Goal: Complete application form: Complete application form

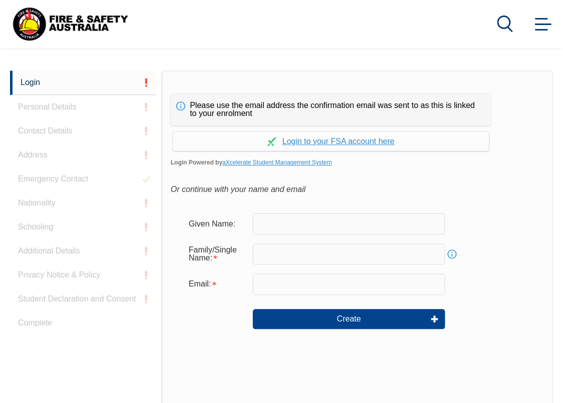
scroll to position [255, 0]
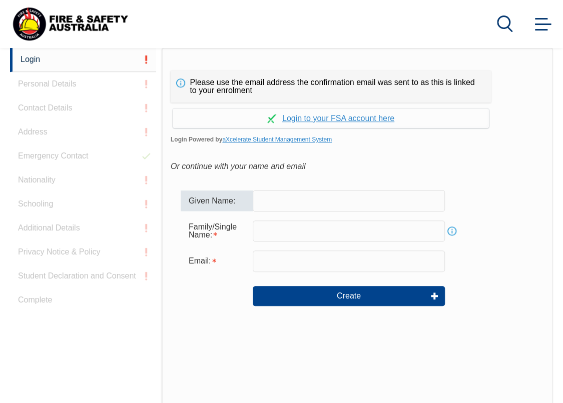
click at [285, 207] on input "text" at bounding box center [349, 200] width 192 height 21
type input "[PERSON_NAME]"
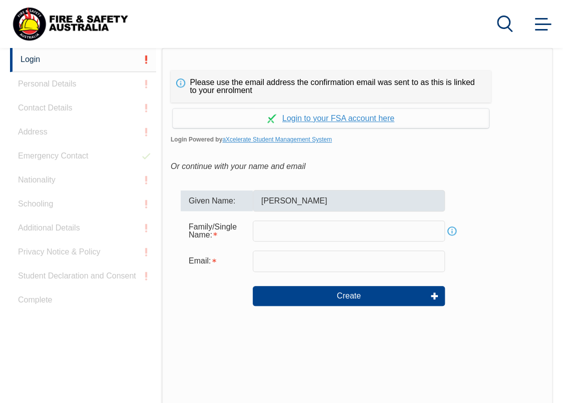
type input "Nettle"
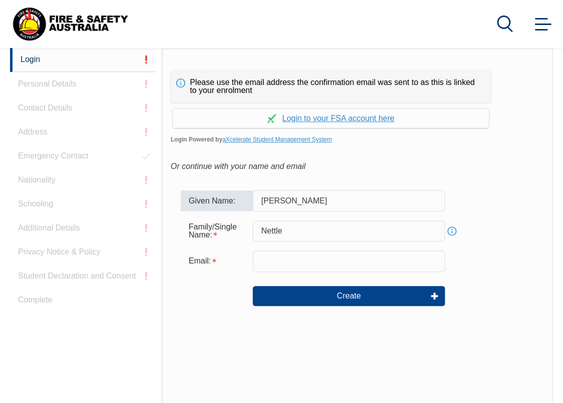
click at [286, 234] on input "Nettle" at bounding box center [349, 231] width 192 height 21
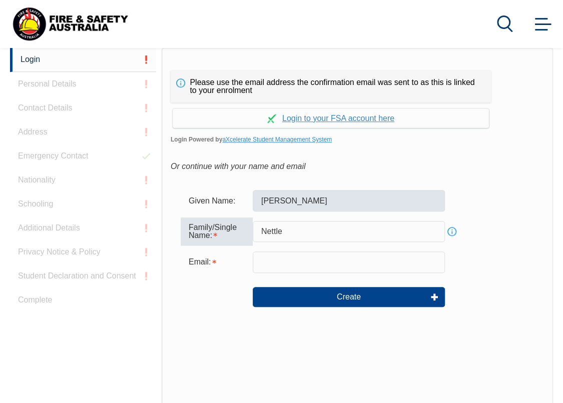
scroll to position [305, 0]
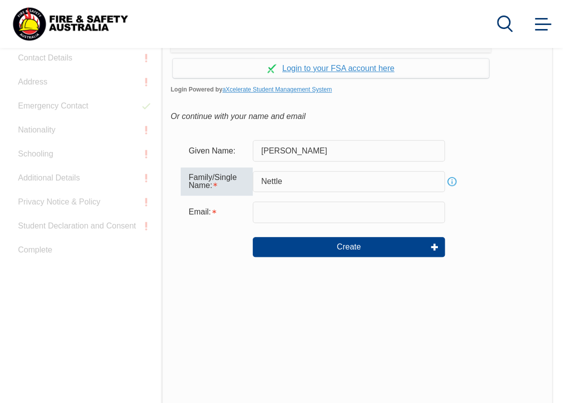
click at [310, 214] on input "email" at bounding box center [349, 212] width 192 height 21
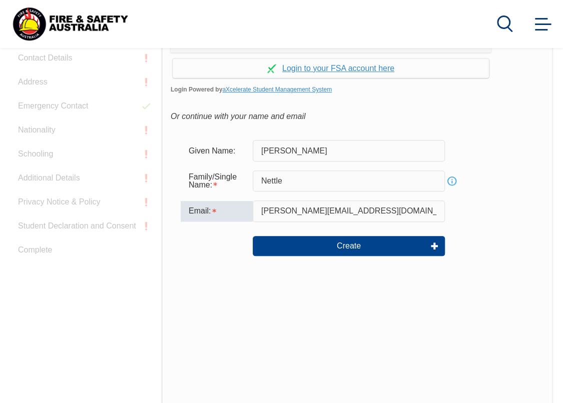
drag, startPoint x: 392, startPoint y: 211, endPoint x: 309, endPoint y: 214, distance: 83.1
click at [309, 214] on input "[PERSON_NAME][EMAIL_ADDRESS][DOMAIN_NAME]" at bounding box center [349, 211] width 192 height 21
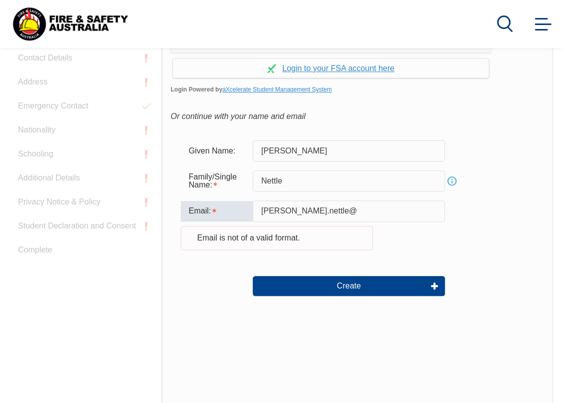
click at [394, 209] on input "[PERSON_NAME].nettle@" at bounding box center [349, 211] width 192 height 21
click at [387, 213] on input "[PERSON_NAME].nettle@" at bounding box center [349, 211] width 192 height 21
click at [293, 217] on input "isabella.nettle@" at bounding box center [349, 211] width 192 height 21
click at [289, 215] on input "isabella.nettle@" at bounding box center [349, 211] width 192 height 21
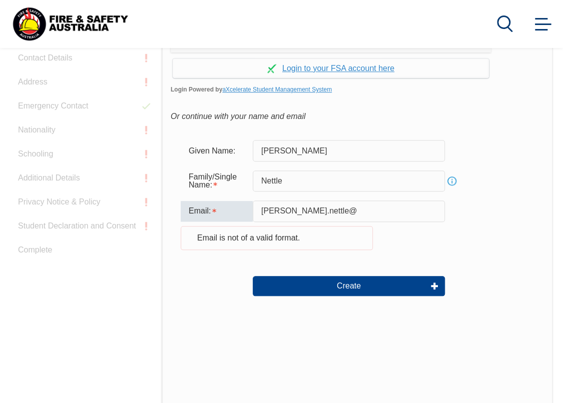
click at [291, 215] on input "isabella.nettle@" at bounding box center [349, 211] width 192 height 21
click at [322, 214] on input "isabellanettle@" at bounding box center [349, 211] width 192 height 21
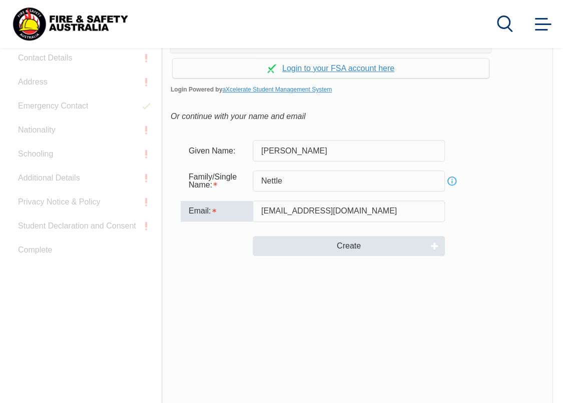
type input "isabellanettle@yahoo.com"
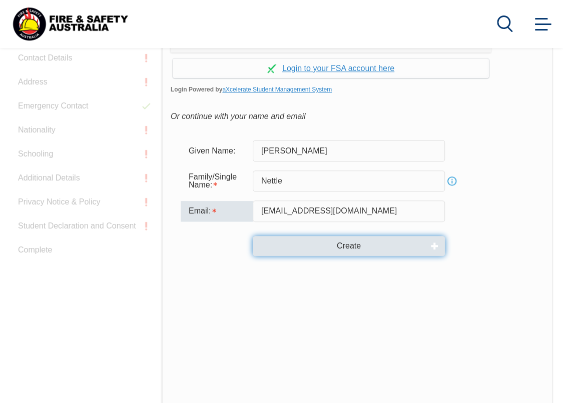
click at [352, 243] on button "Create" at bounding box center [349, 246] width 192 height 20
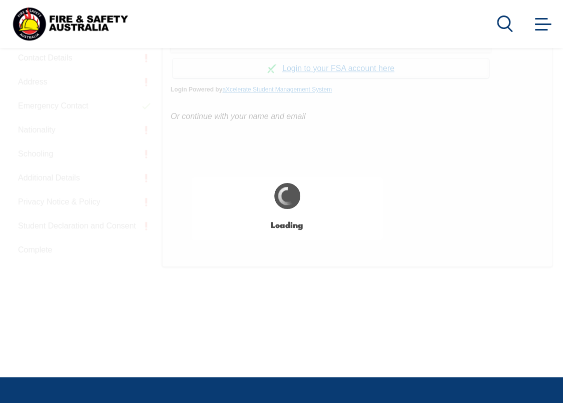
type input "Isabella"
type input "Nettle"
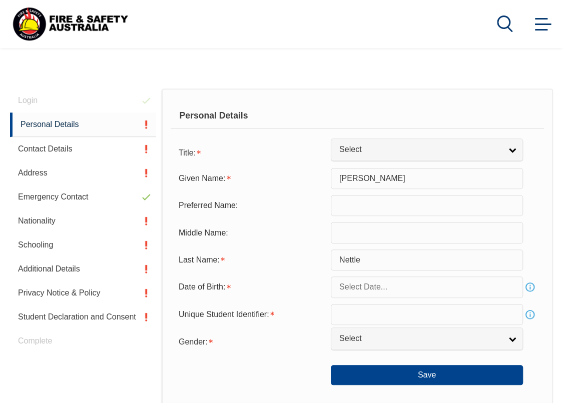
scroll to position [253, 0]
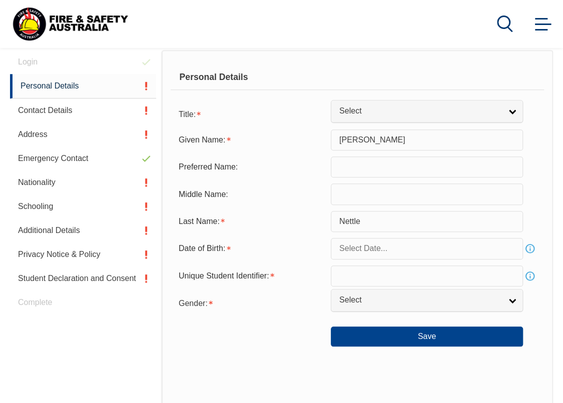
click at [359, 174] on input "text" at bounding box center [427, 167] width 192 height 21
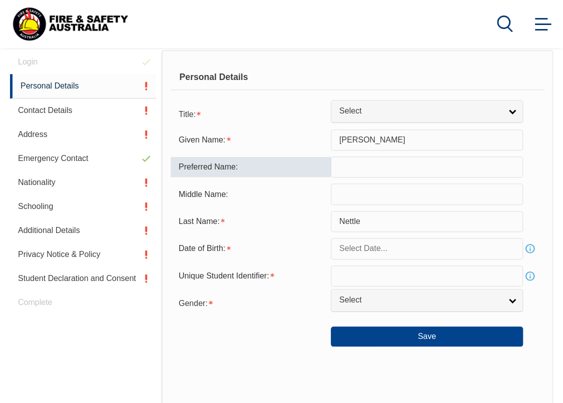
click at [356, 195] on input "text" at bounding box center [427, 194] width 192 height 21
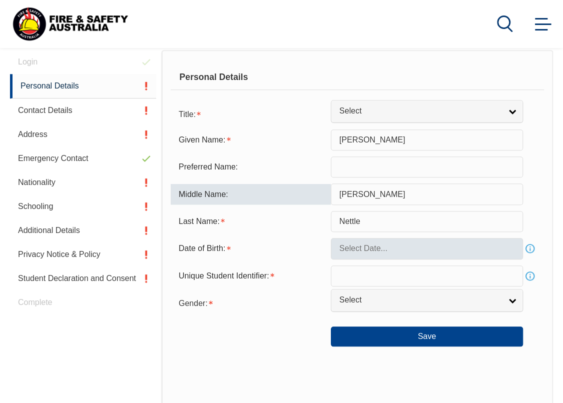
type input "Valentina"
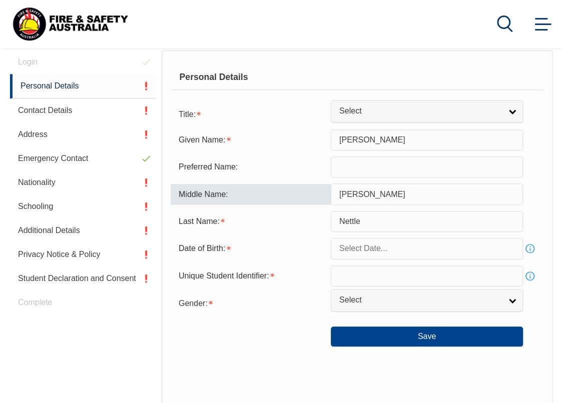
click at [360, 256] on input "text" at bounding box center [427, 248] width 192 height 21
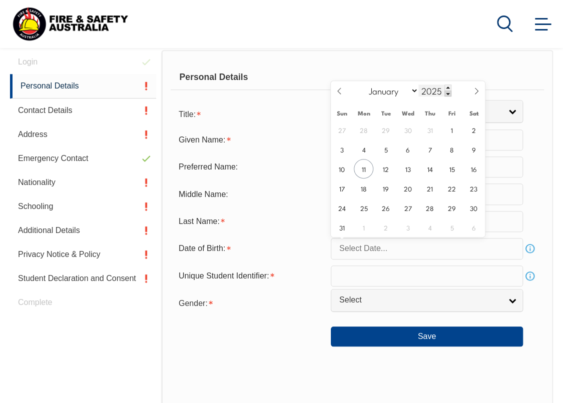
click at [450, 94] on span at bounding box center [447, 94] width 7 height 6
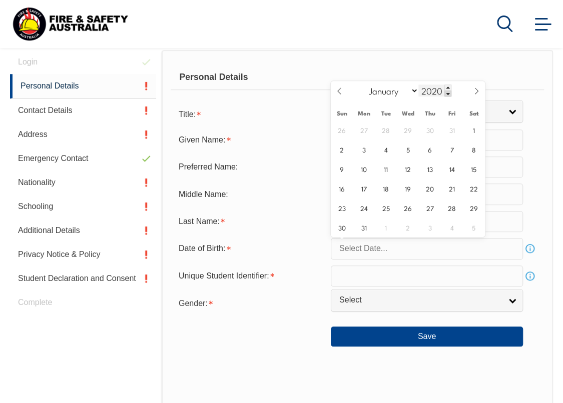
click at [450, 94] on span at bounding box center [447, 94] width 7 height 6
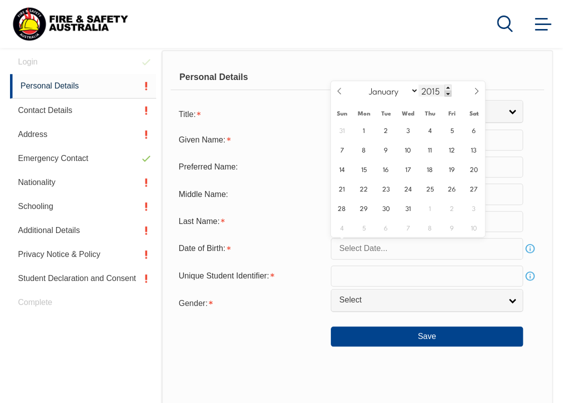
click at [450, 94] on span at bounding box center [447, 94] width 7 height 6
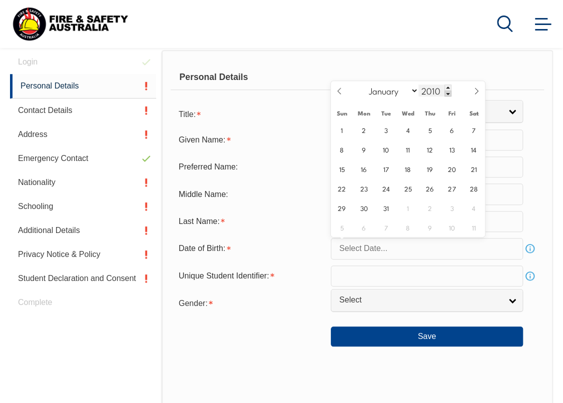
click at [450, 94] on span at bounding box center [447, 94] width 7 height 6
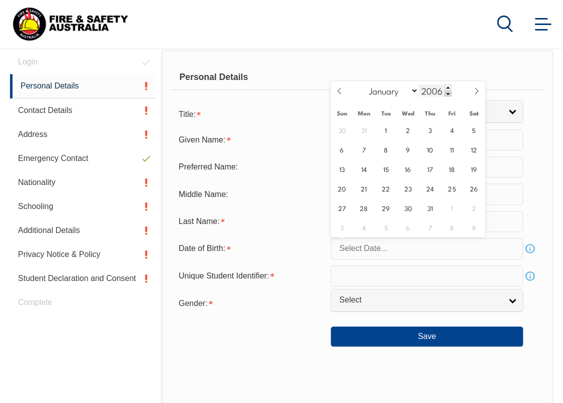
type input "2005"
click at [409, 91] on select "January February March April May June July August September October November De…" at bounding box center [391, 90] width 55 height 13
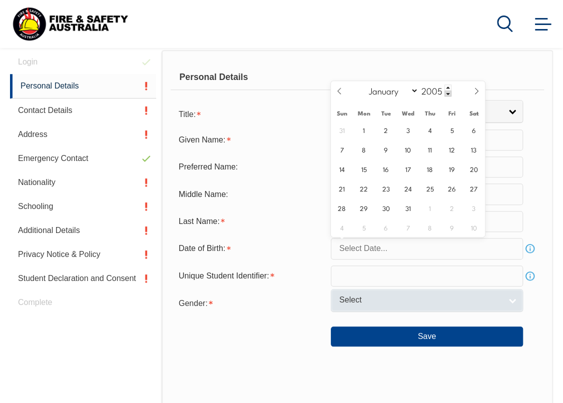
select select "11"
click at [364, 84] on select "January February March April May June July August September October November De…" at bounding box center [391, 90] width 55 height 13
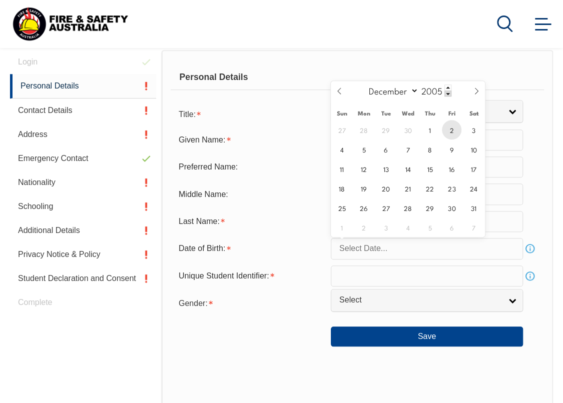
click at [454, 128] on span "2" at bounding box center [452, 130] width 20 height 20
type input "December 2, 2005"
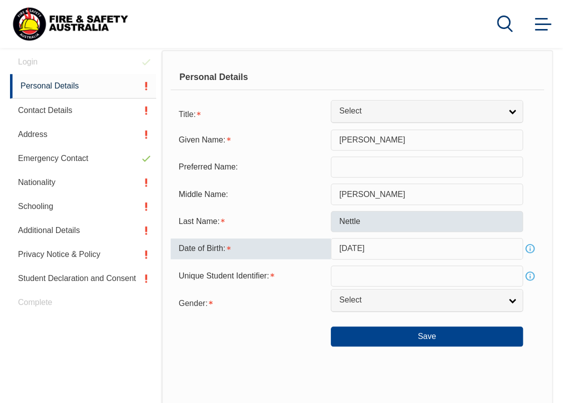
scroll to position [303, 0]
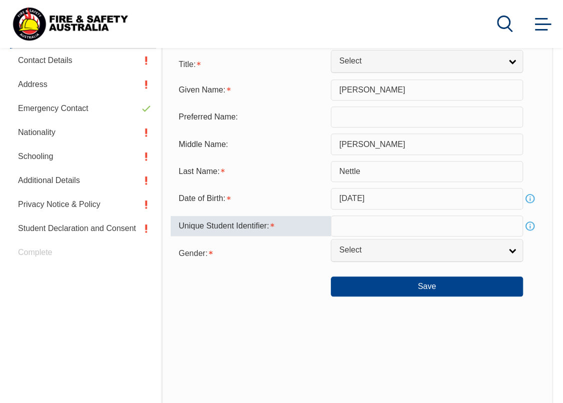
click at [373, 230] on input "text" at bounding box center [427, 226] width 192 height 21
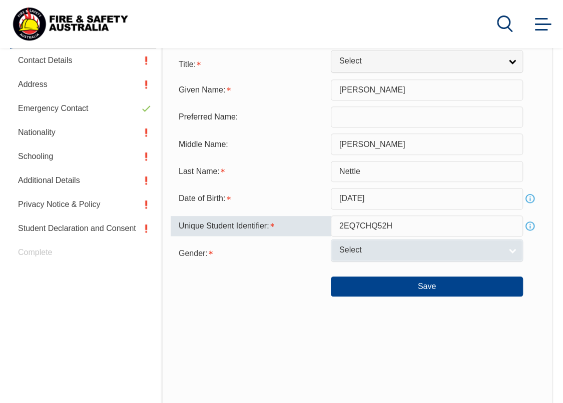
type input "2EQ7CHQ52H"
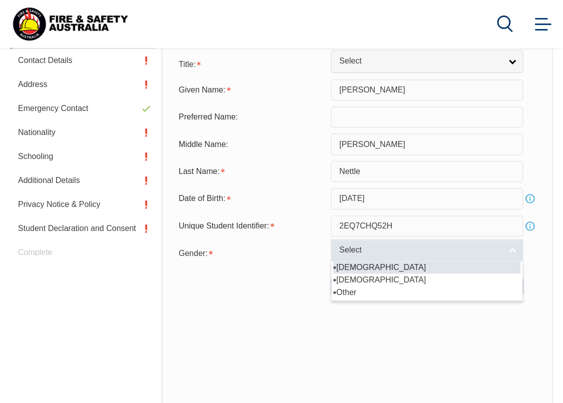
click at [377, 248] on span "Select" at bounding box center [420, 250] width 162 height 11
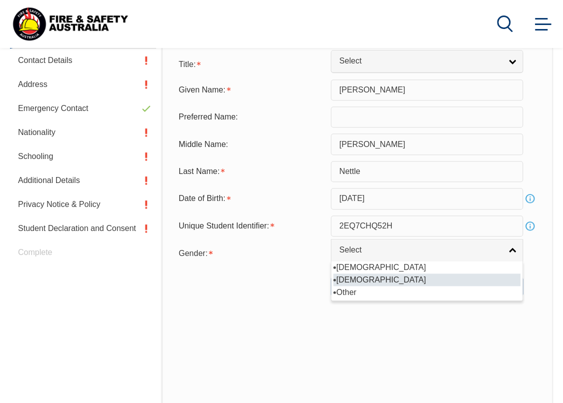
click at [356, 278] on li "Female" at bounding box center [426, 280] width 187 height 13
select select "F"
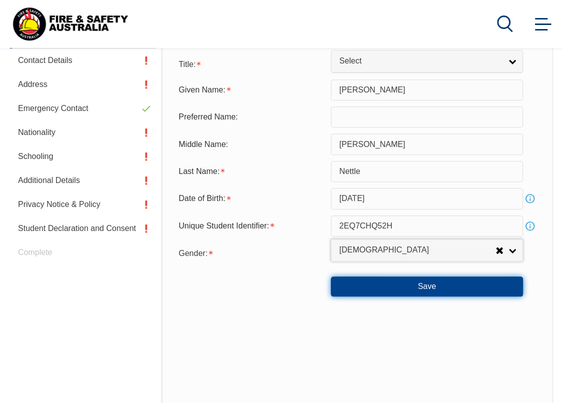
click at [406, 282] on button "Save" at bounding box center [427, 287] width 192 height 20
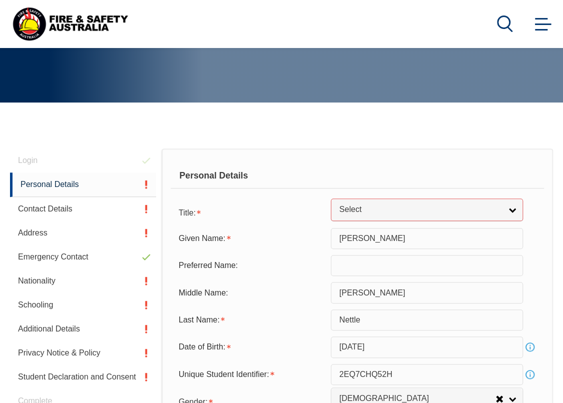
scroll to position [152, 0]
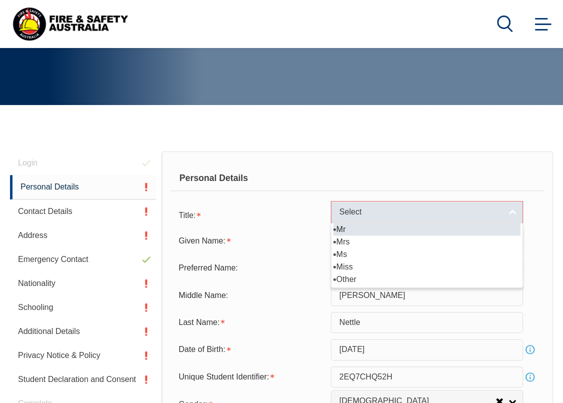
click at [348, 219] on link "Select" at bounding box center [427, 212] width 192 height 23
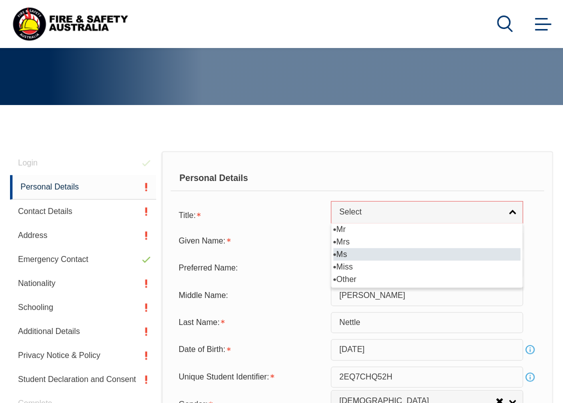
click at [354, 255] on li "Ms" at bounding box center [426, 254] width 187 height 13
select select "Ms"
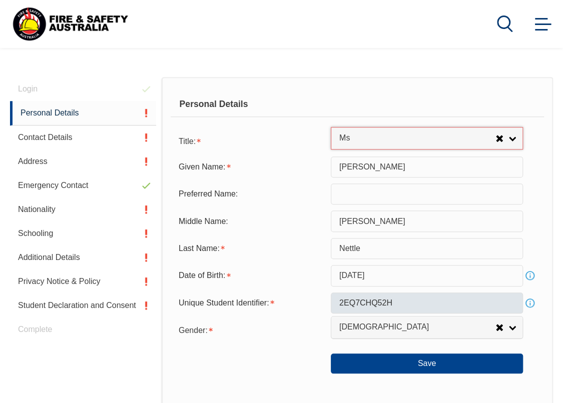
scroll to position [252, 0]
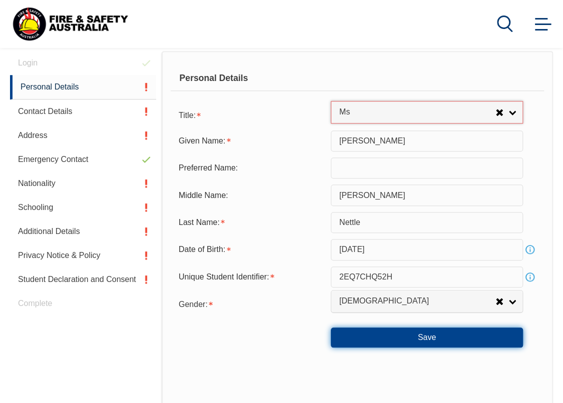
click at [420, 335] on button "Save" at bounding box center [427, 338] width 192 height 20
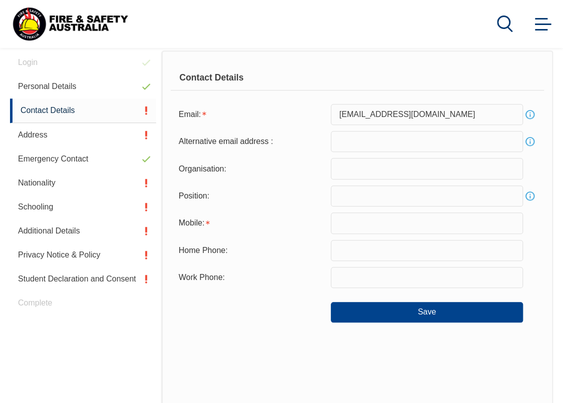
scroll to position [253, 0]
click at [384, 142] on input "email" at bounding box center [427, 141] width 192 height 21
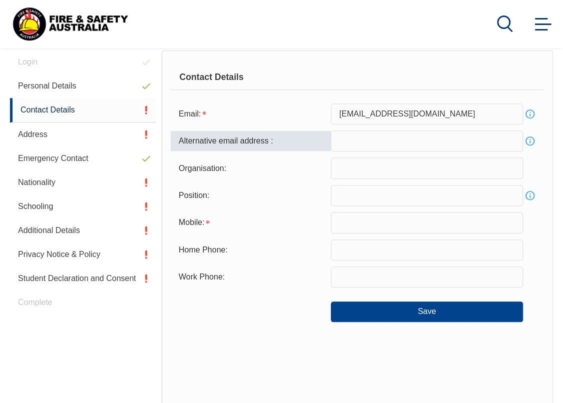
type input "isabella.nettle@thomasfoods.com"
click at [378, 172] on input "text" at bounding box center [427, 168] width 192 height 21
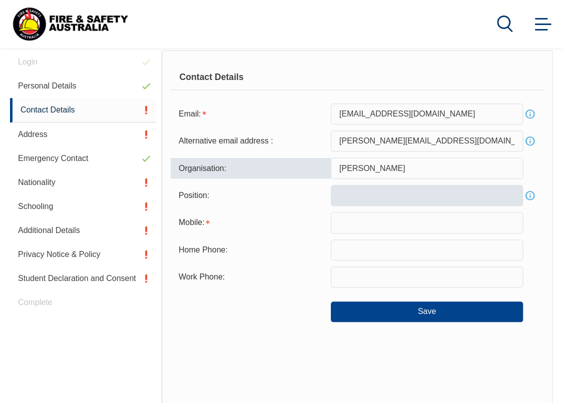
type input "Thomas"
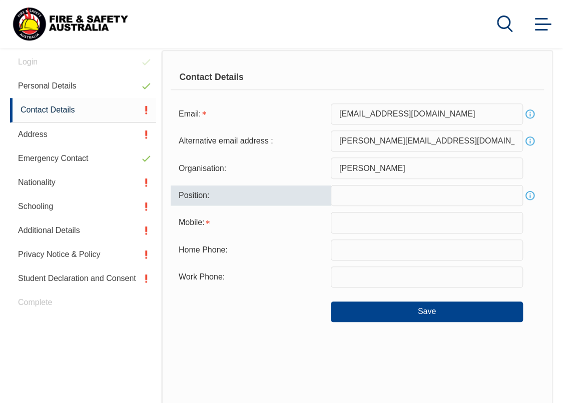
click at [379, 198] on input "text" at bounding box center [427, 195] width 192 height 21
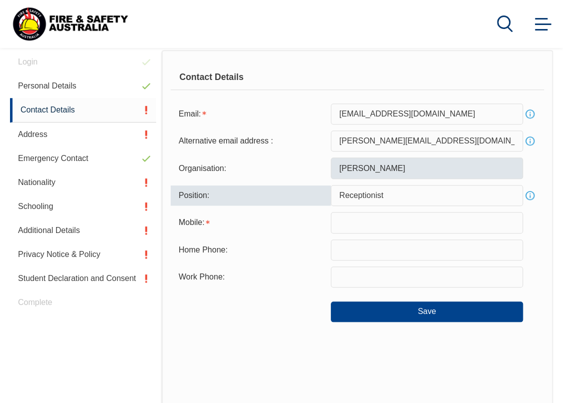
type input "Receptionist"
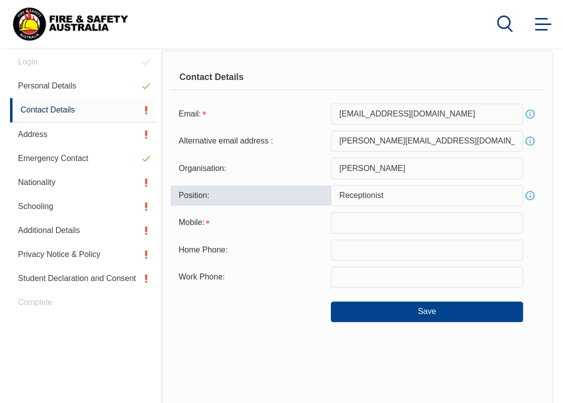
click at [377, 174] on input "Thomas" at bounding box center [427, 168] width 192 height 21
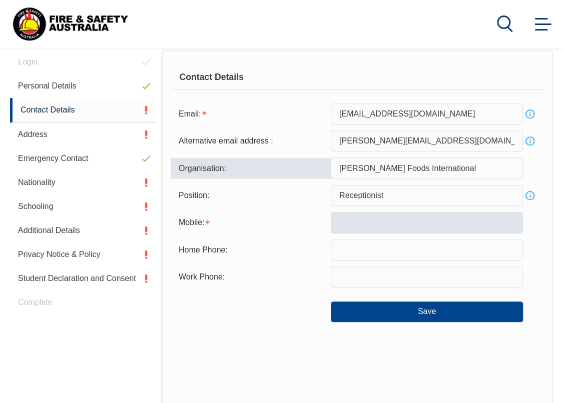
type input "Thomas Foods International"
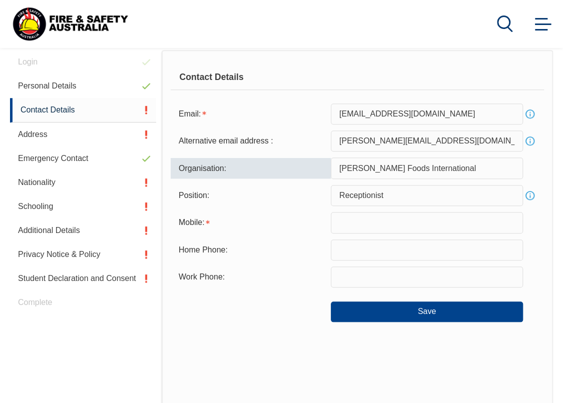
click at [397, 227] on input "text" at bounding box center [427, 222] width 192 height 21
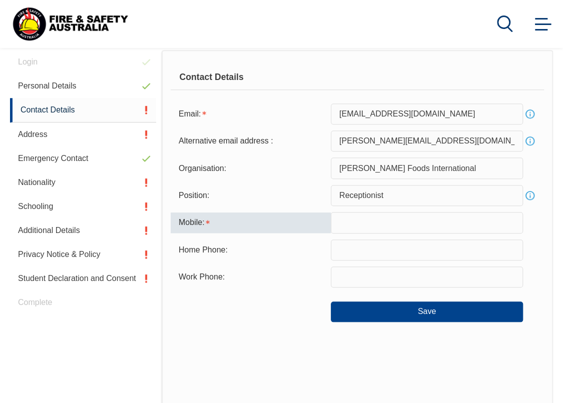
type input "0474722311"
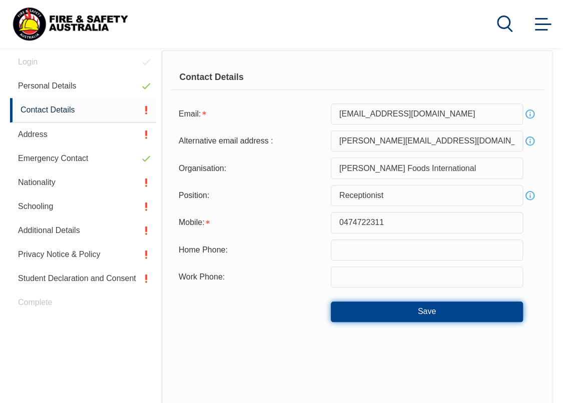
click at [456, 317] on button "Save" at bounding box center [427, 312] width 192 height 20
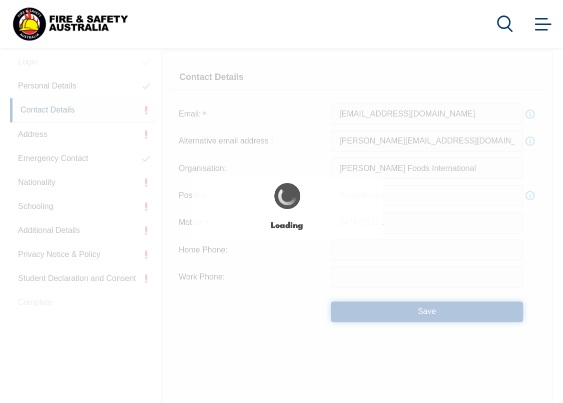
type input "Receptionist"
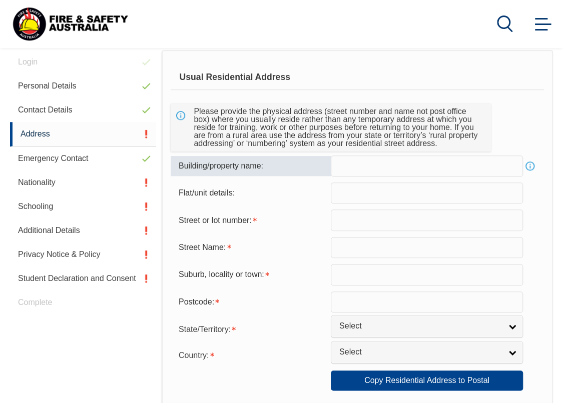
click at [403, 170] on input "text" at bounding box center [427, 166] width 192 height 21
click at [373, 223] on input "text" at bounding box center [427, 220] width 192 height 21
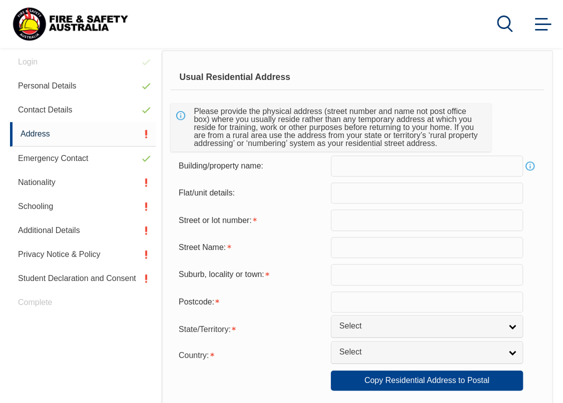
click at [374, 177] on form "Usual Residential Address Please provide the physical address (street number an…" at bounding box center [357, 385] width 373 height 641
click at [529, 163] on link "Info" at bounding box center [530, 166] width 14 height 14
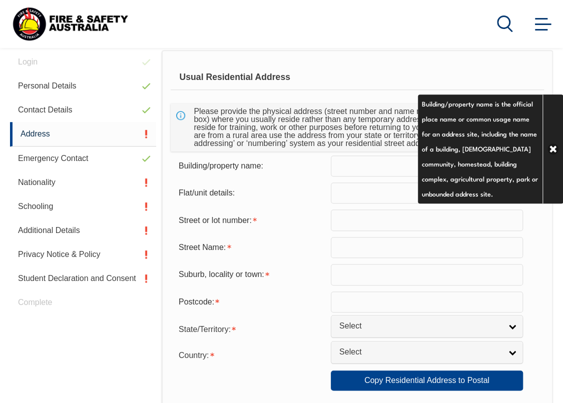
click at [359, 169] on input "text" at bounding box center [427, 166] width 192 height 21
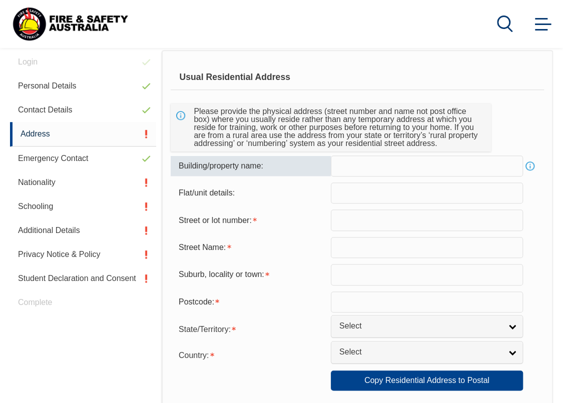
click at [359, 169] on input "text" at bounding box center [427, 166] width 192 height 21
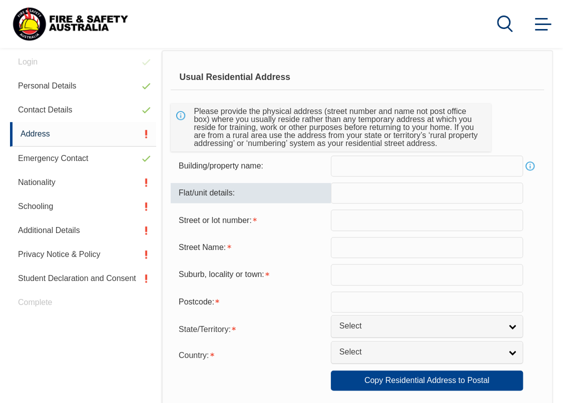
click at [358, 198] on input "text" at bounding box center [427, 193] width 192 height 21
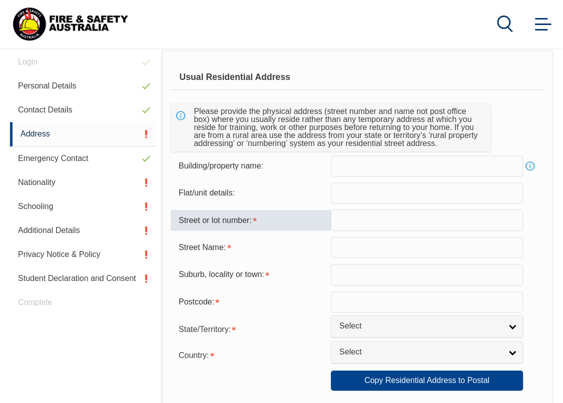
click at [370, 221] on input "text" at bounding box center [427, 220] width 192 height 21
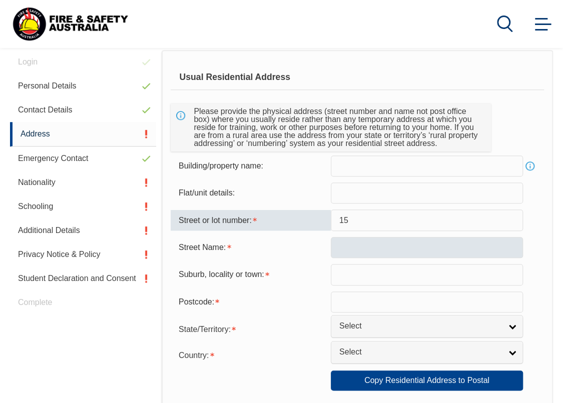
type input "15"
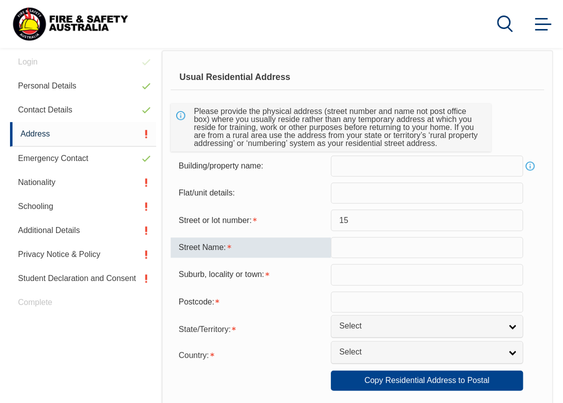
click at [374, 245] on input "text" at bounding box center [427, 247] width 192 height 21
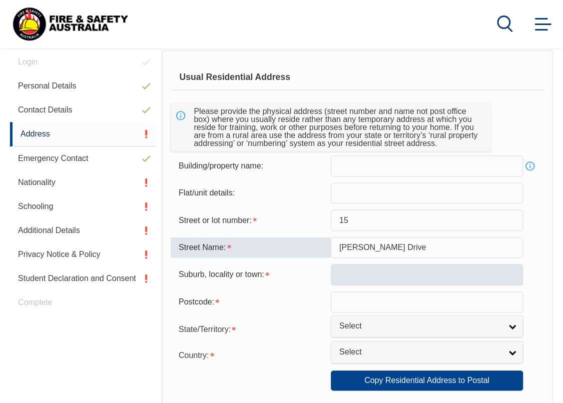
type input "Berry Smith Drive"
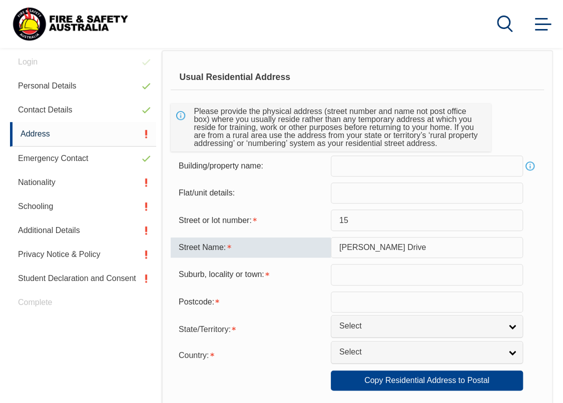
click at [376, 272] on input "text" at bounding box center [427, 274] width 192 height 21
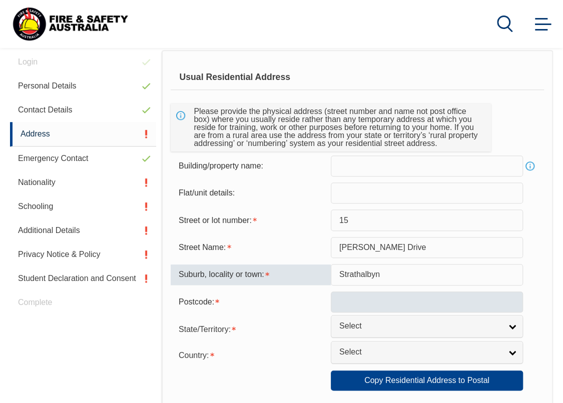
type input "Strathalbyn"
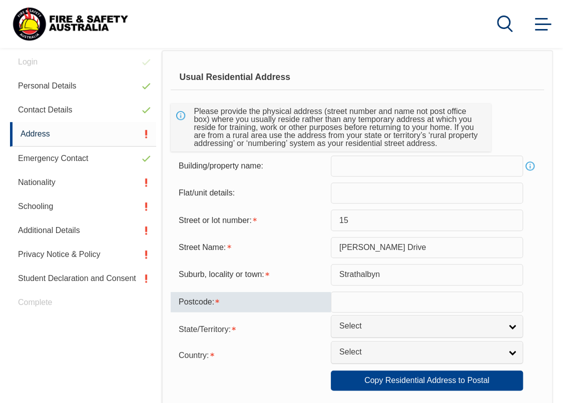
click at [375, 298] on input "text" at bounding box center [427, 302] width 192 height 21
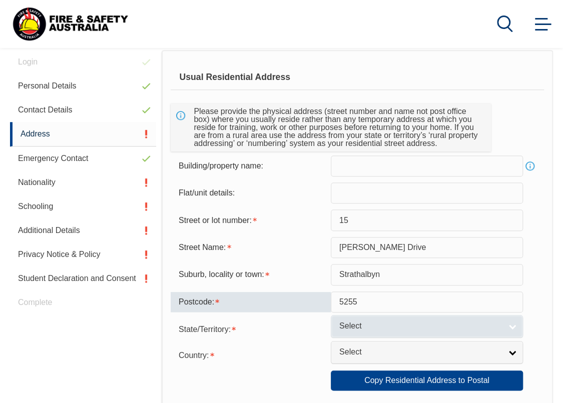
type input "5255"
click at [360, 325] on span "Select" at bounding box center [420, 326] width 162 height 11
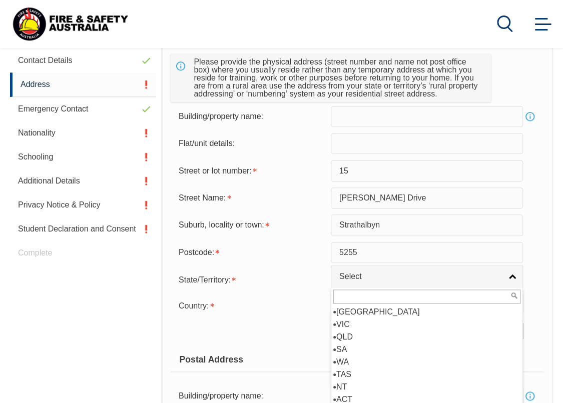
scroll to position [353, 0]
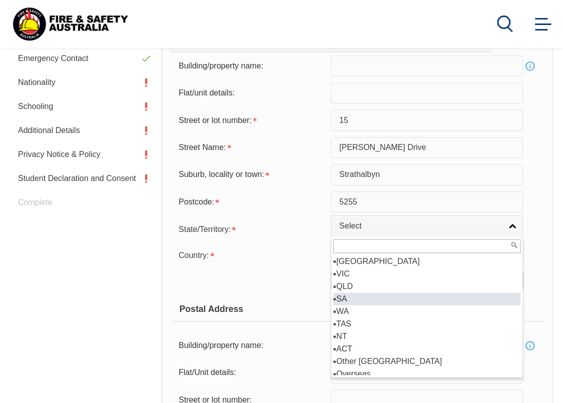
click at [349, 293] on li "SA" at bounding box center [426, 299] width 187 height 13
select select "SA"
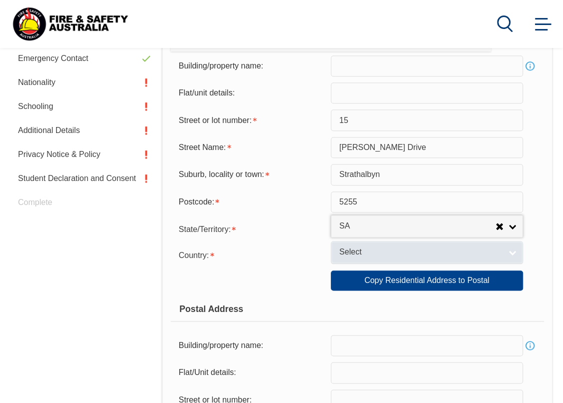
click at [364, 255] on span "Select" at bounding box center [420, 252] width 162 height 11
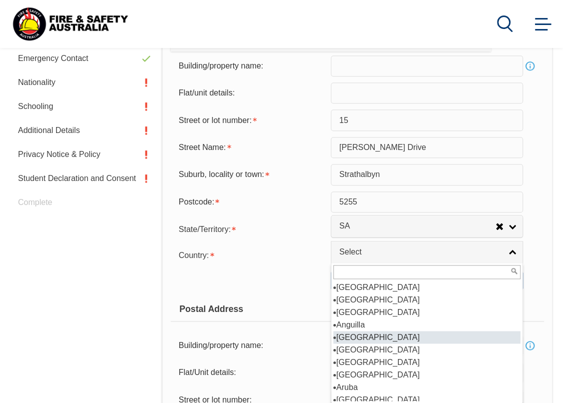
scroll to position [150, 0]
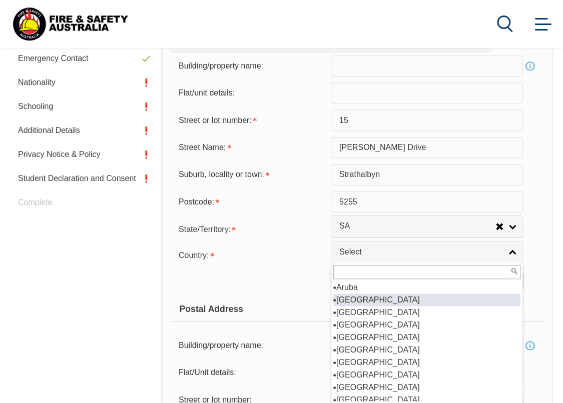
click at [371, 297] on li "Australia" at bounding box center [426, 300] width 187 height 13
select select "1101"
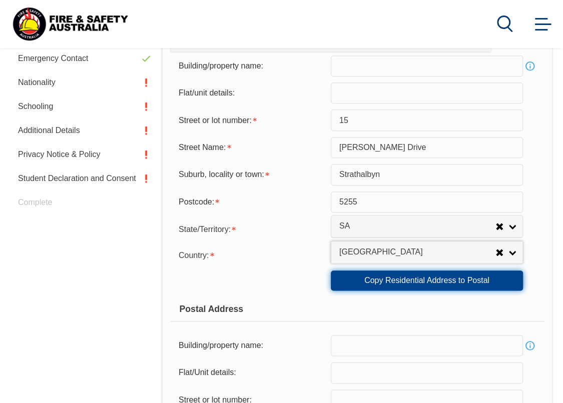
click at [408, 281] on link "Copy Residential Address to Postal" at bounding box center [427, 281] width 192 height 20
type input "15"
type input "Berry Smith Drive"
type input "Strathalbyn"
select select "SA"
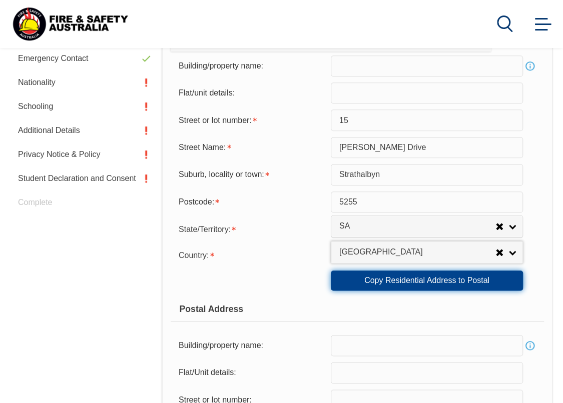
type input "5255"
select select "1101"
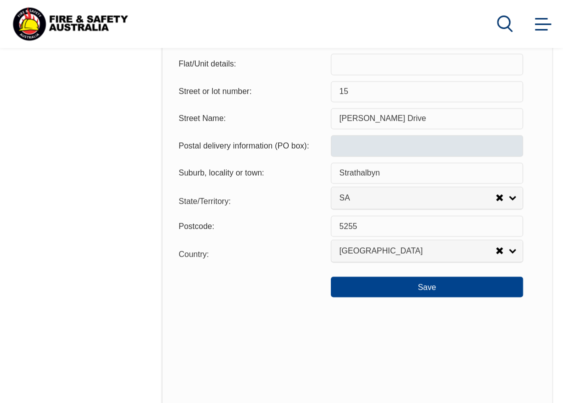
scroll to position [753, 0]
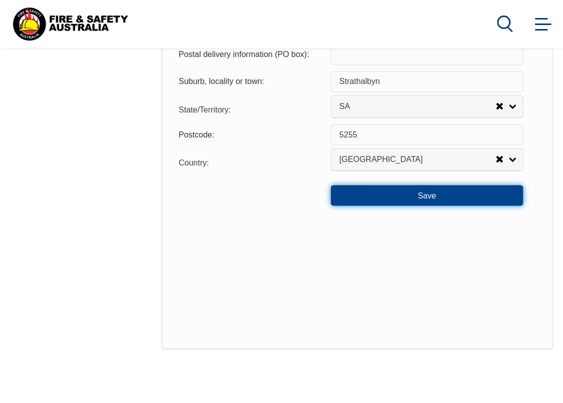
click at [370, 201] on button "Save" at bounding box center [427, 195] width 192 height 20
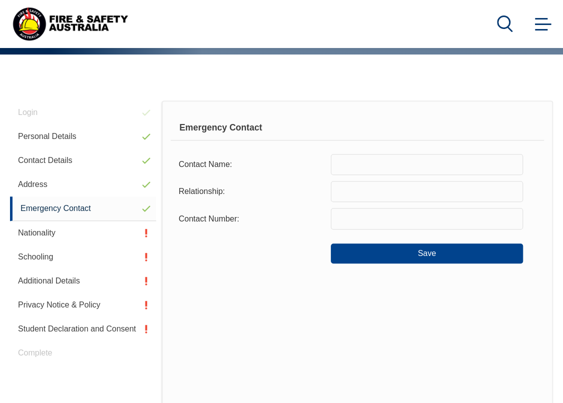
scroll to position [203, 0]
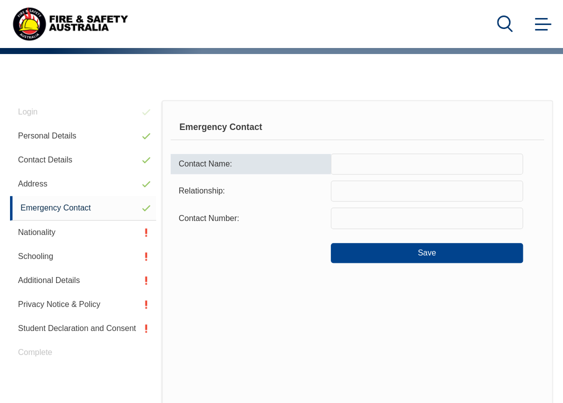
click at [349, 164] on input "text" at bounding box center [427, 164] width 192 height 21
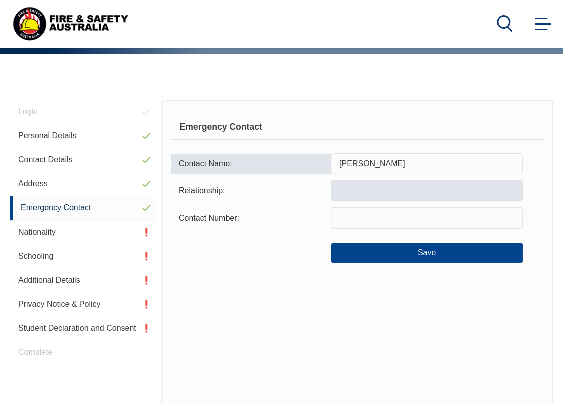
type input "Damien Nettle"
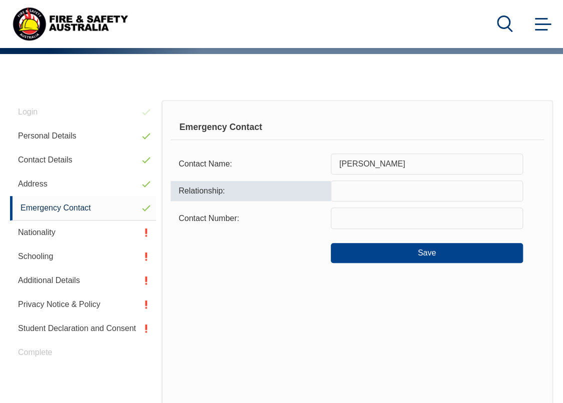
click at [395, 187] on input "text" at bounding box center [427, 191] width 192 height 21
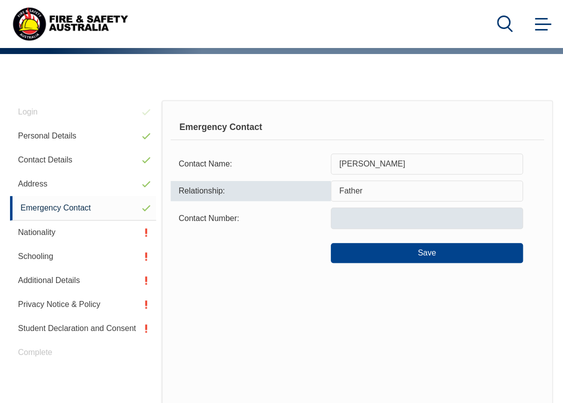
type input "Father"
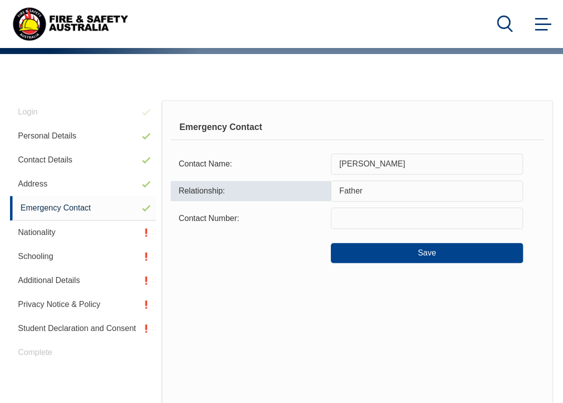
click at [386, 219] on input "text" at bounding box center [427, 218] width 192 height 21
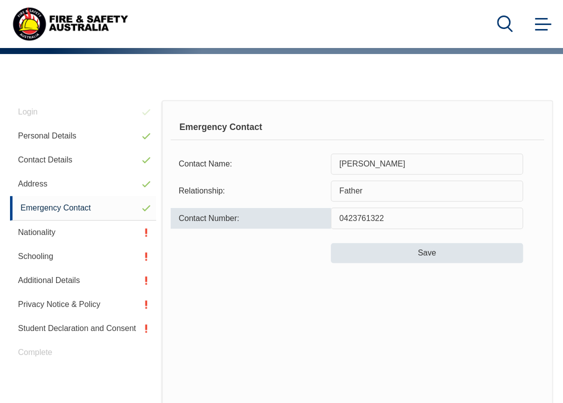
type input "0423761322"
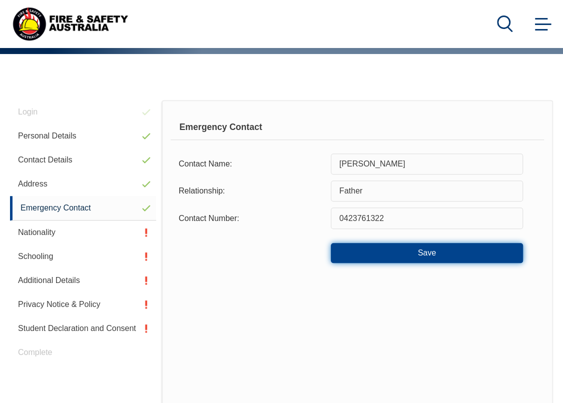
click at [398, 252] on button "Save" at bounding box center [427, 253] width 192 height 20
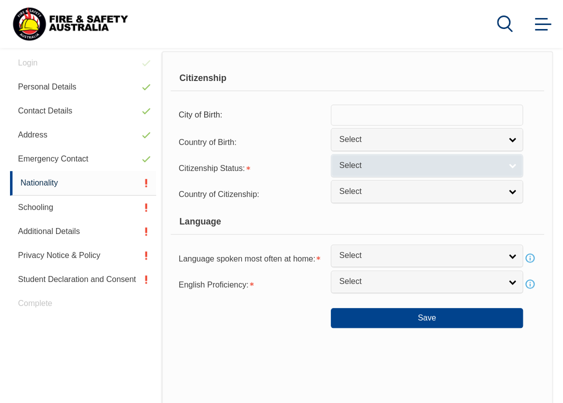
scroll to position [253, 0]
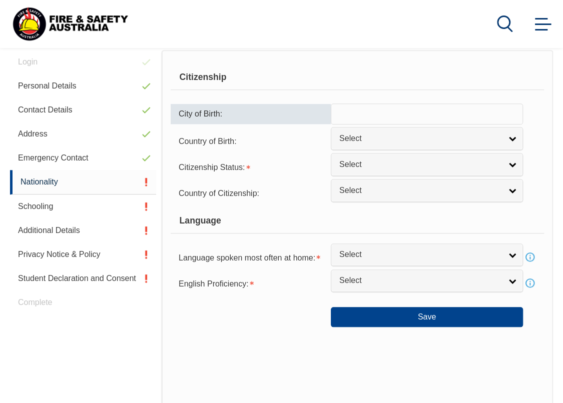
click at [424, 116] on input "text" at bounding box center [427, 114] width 192 height 21
type input "a"
type input "M"
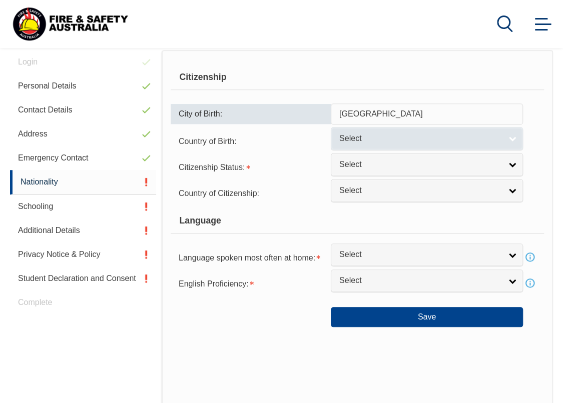
type input "Adelaide"
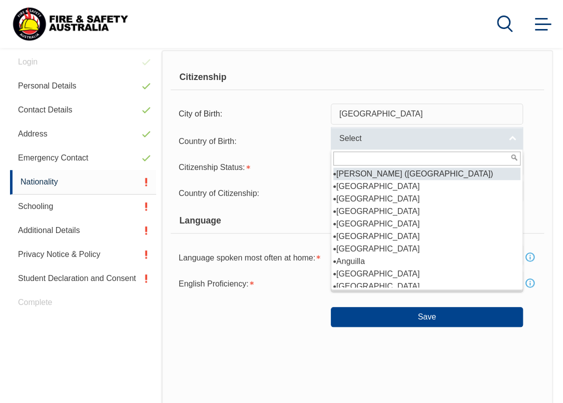
click at [400, 139] on span "Select" at bounding box center [420, 139] width 162 height 11
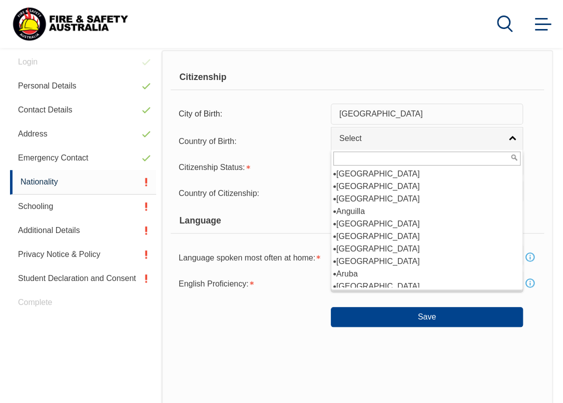
scroll to position [100, 0]
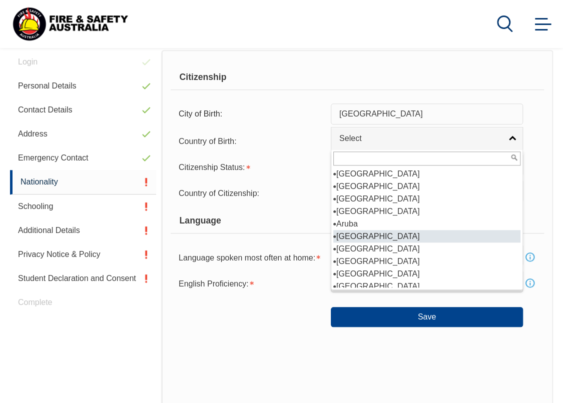
click at [367, 234] on li "Australia" at bounding box center [426, 236] width 187 height 13
select select "1101"
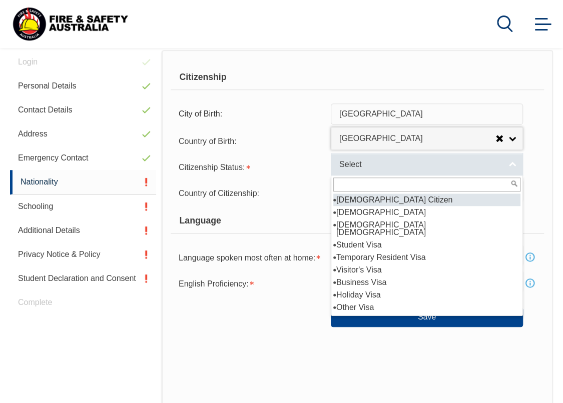
click at [376, 160] on span "Select" at bounding box center [420, 165] width 162 height 11
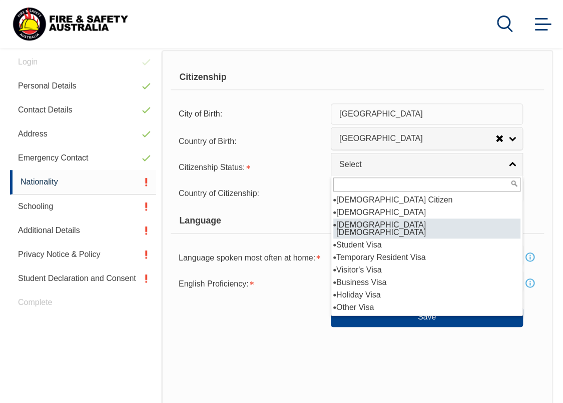
click at [375, 221] on li "Australian Permanent Resident" at bounding box center [426, 229] width 187 height 20
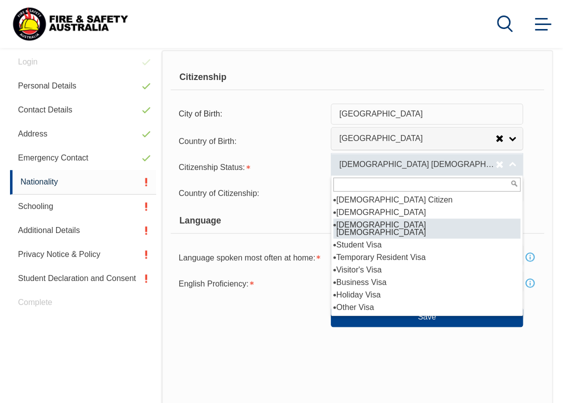
click at [400, 160] on span "Australian Permanent Resident" at bounding box center [417, 165] width 156 height 11
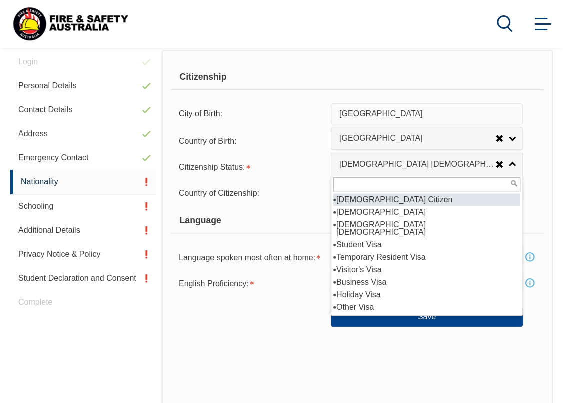
click at [403, 195] on li "Australian Citizen" at bounding box center [426, 200] width 187 height 13
select select "1"
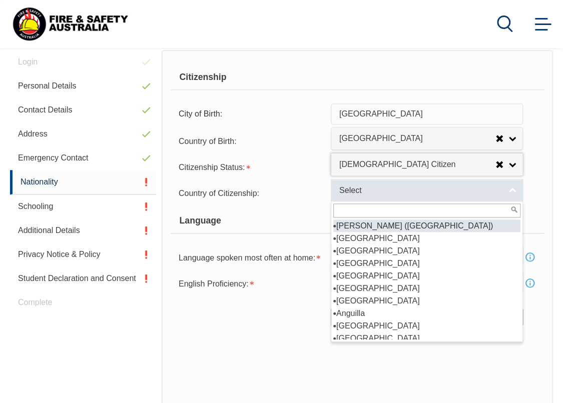
click at [411, 193] on span "Select" at bounding box center [420, 191] width 162 height 11
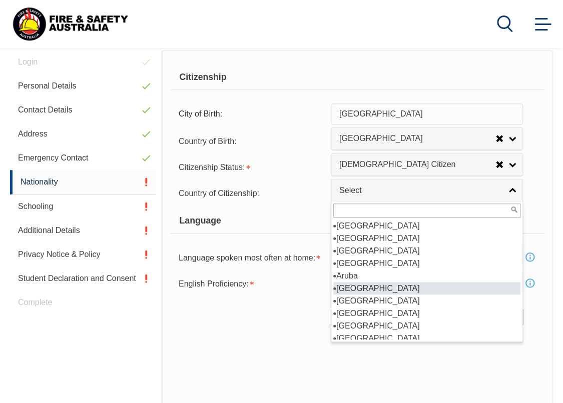
click at [363, 285] on li "Australia" at bounding box center [426, 288] width 187 height 13
select select "1101"
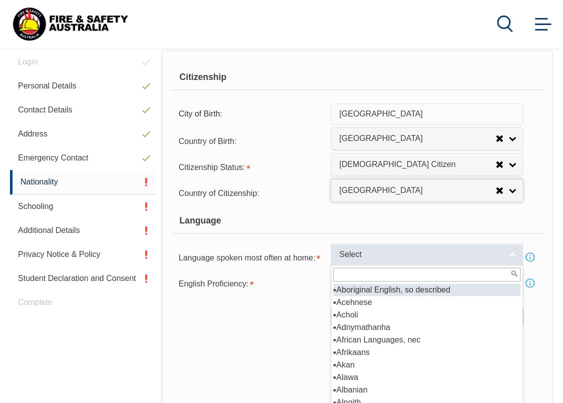
click at [412, 263] on link "Select" at bounding box center [427, 255] width 192 height 23
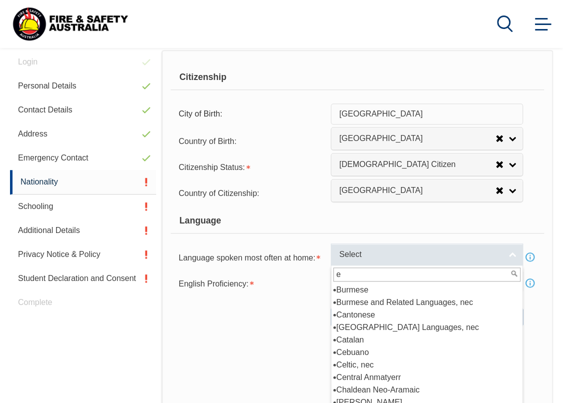
scroll to position [0, 0]
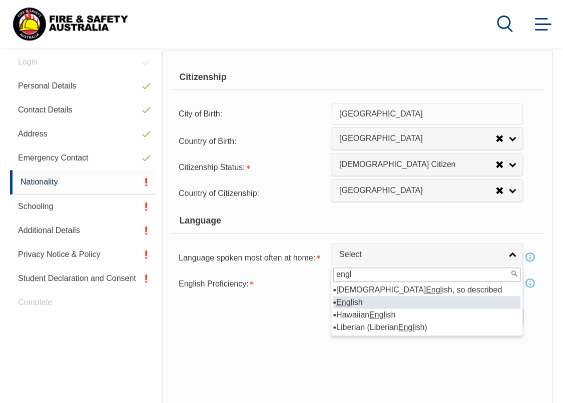
type input "engl"
click at [367, 305] on li "Engl ish" at bounding box center [426, 302] width 187 height 13
select select "1201"
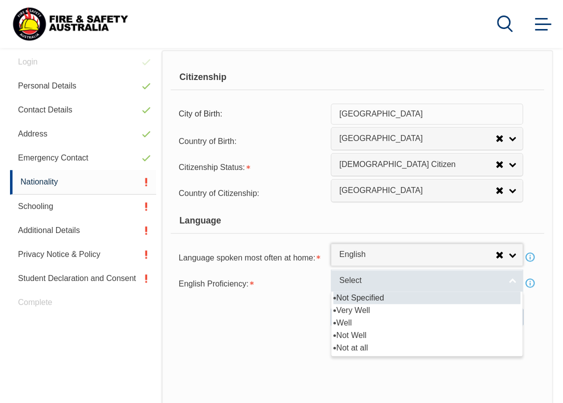
click at [384, 278] on span "Select" at bounding box center [420, 281] width 162 height 11
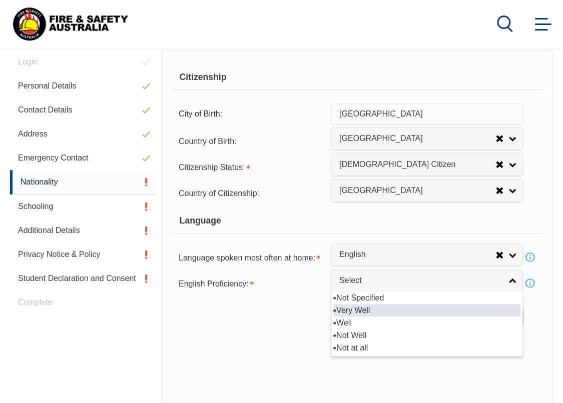
click at [370, 307] on li "Very Well" at bounding box center [426, 310] width 187 height 13
select select "1"
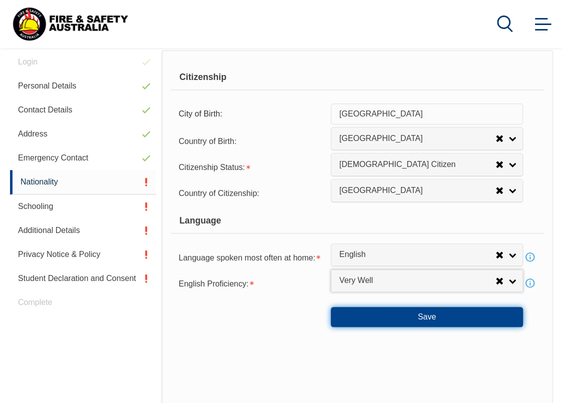
click at [451, 320] on button "Save" at bounding box center [427, 317] width 192 height 20
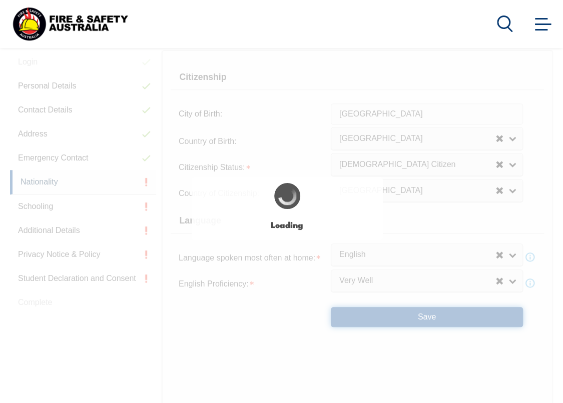
select select "false"
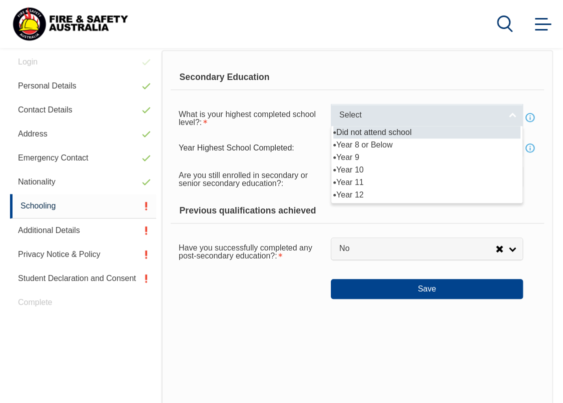
click at [428, 126] on div "Select Did not attend school Year 8 or Below Year 9 Year 10 Year 11 Year 12" at bounding box center [427, 115] width 192 height 23
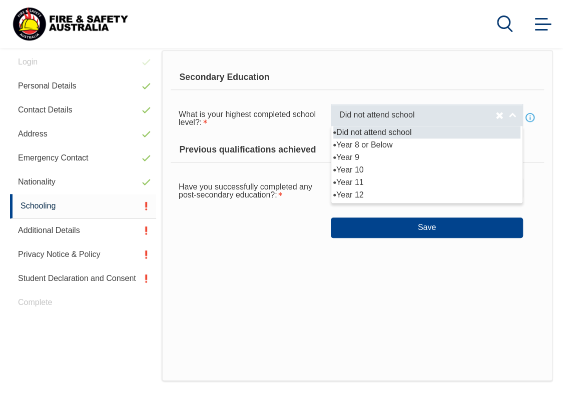
click at [390, 105] on link "Did not attend school" at bounding box center [427, 115] width 192 height 23
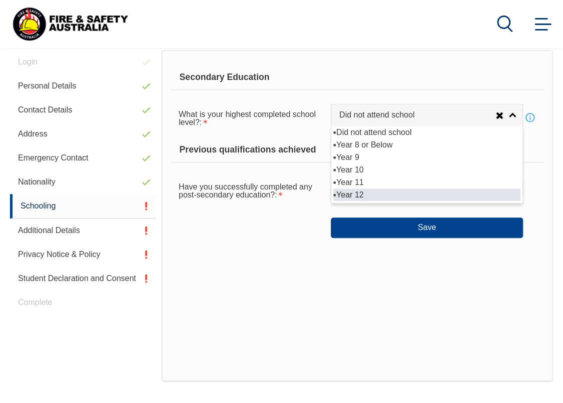
click at [366, 191] on li "Year 12" at bounding box center [426, 195] width 187 height 13
select select "12"
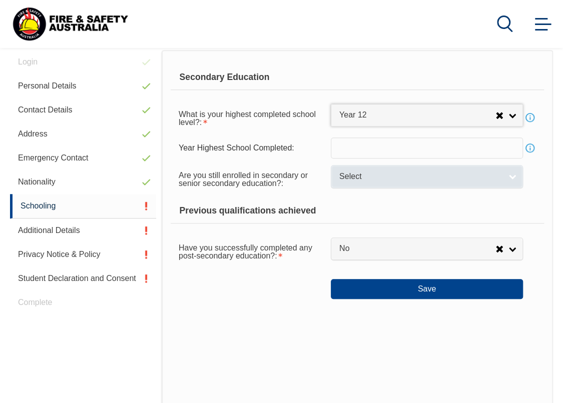
click at [359, 176] on span "Select" at bounding box center [420, 177] width 162 height 11
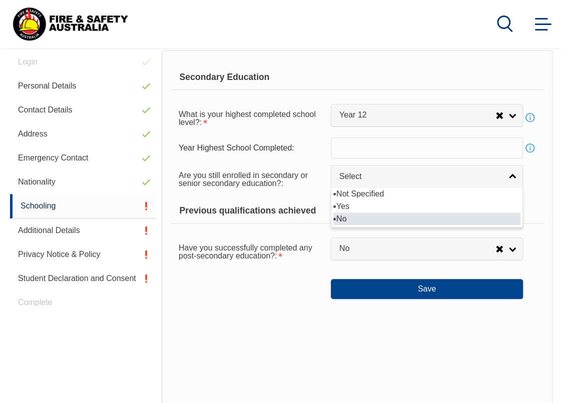
click at [340, 217] on li "No" at bounding box center [426, 219] width 187 height 13
select select "false"
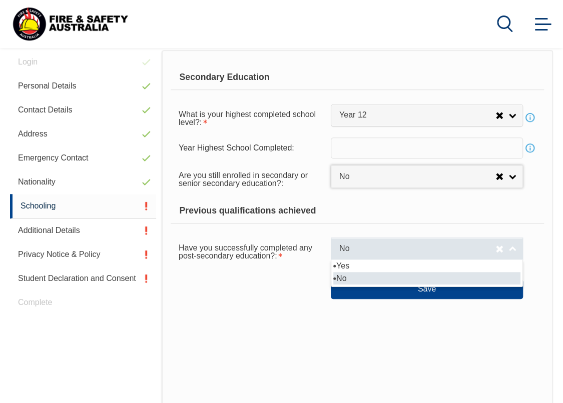
click at [378, 245] on span "No" at bounding box center [417, 249] width 156 height 11
click at [374, 244] on span "No" at bounding box center [417, 249] width 156 height 11
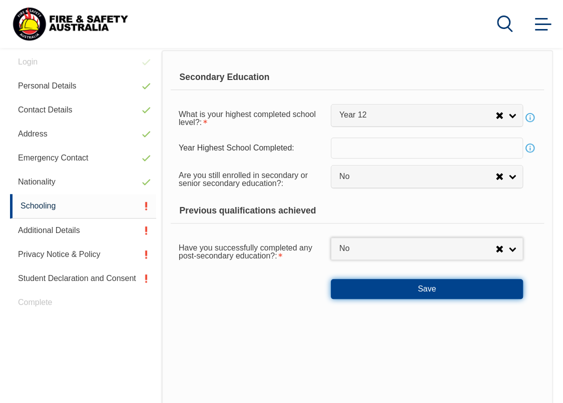
click at [405, 283] on button "Save" at bounding box center [427, 289] width 192 height 20
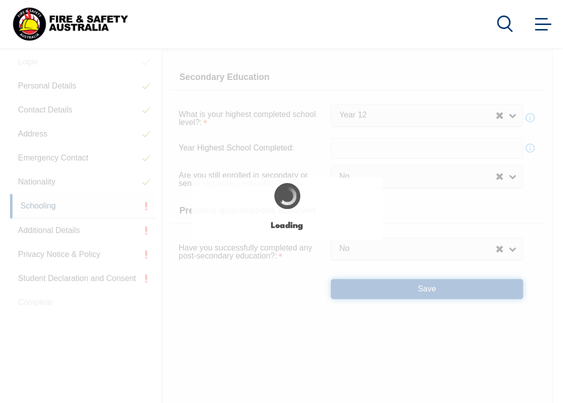
select select
select select "false"
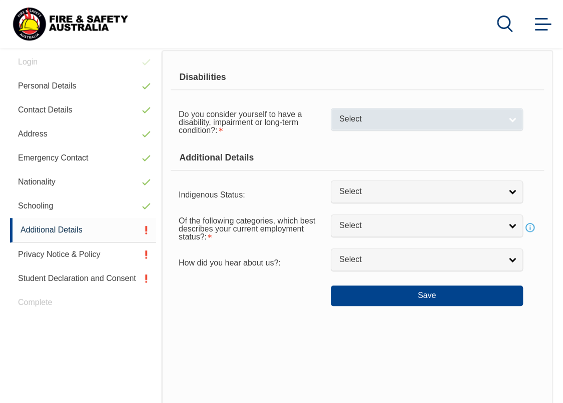
click at [429, 120] on span "Select" at bounding box center [420, 119] width 162 height 11
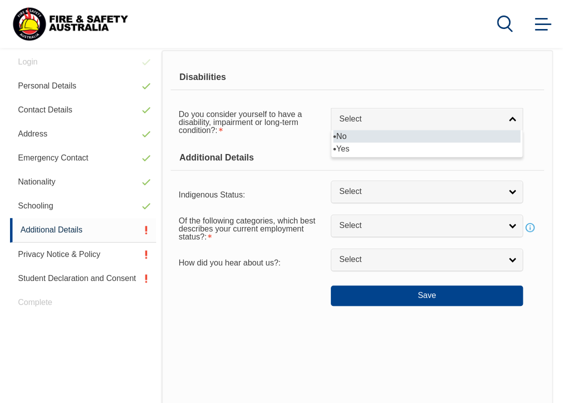
click at [354, 136] on li "No" at bounding box center [426, 136] width 187 height 13
select select "false"
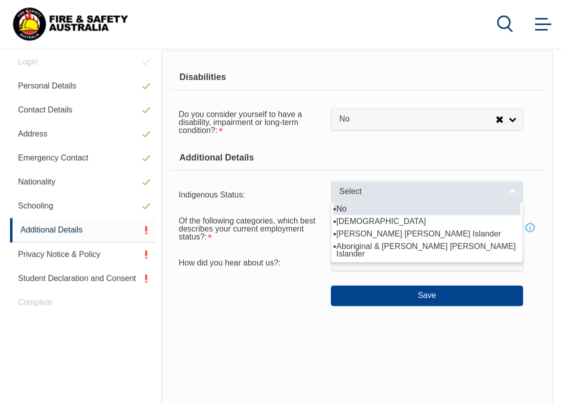
click at [392, 194] on span "Select" at bounding box center [420, 192] width 162 height 11
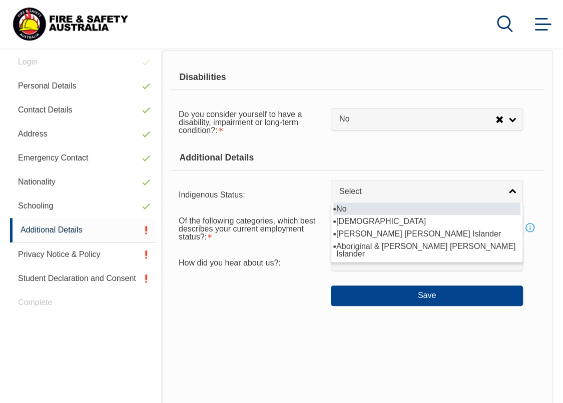
click at [366, 206] on li "No" at bounding box center [426, 209] width 187 height 13
select select "4"
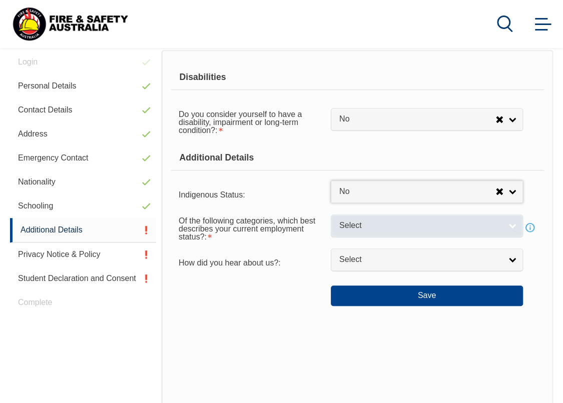
click at [336, 225] on link "Select" at bounding box center [427, 226] width 192 height 23
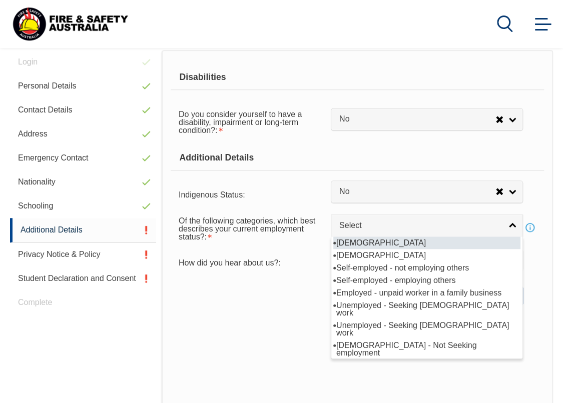
click at [347, 237] on li "Full-time employee" at bounding box center [426, 243] width 187 height 13
select select "1"
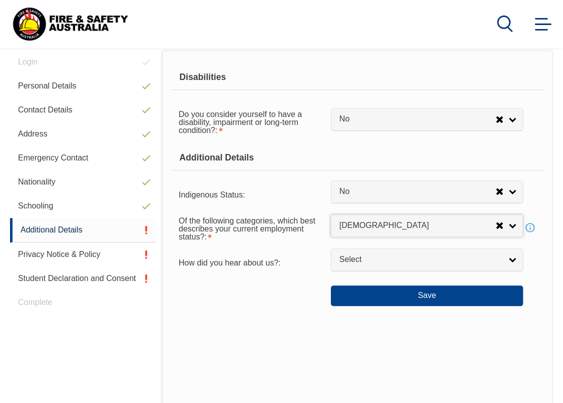
scroll to position [353, 0]
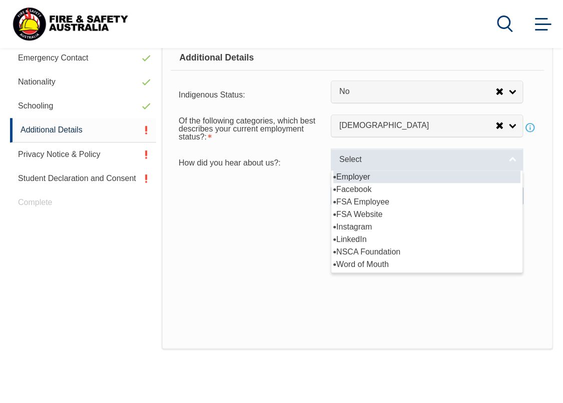
click at [382, 155] on span "Select" at bounding box center [420, 160] width 162 height 11
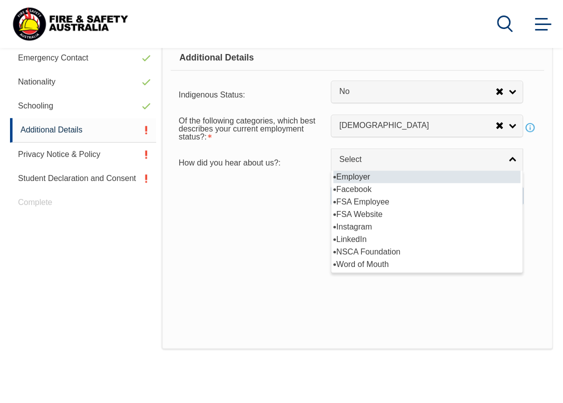
click at [380, 176] on li "Employer" at bounding box center [426, 177] width 187 height 13
select select "8019"
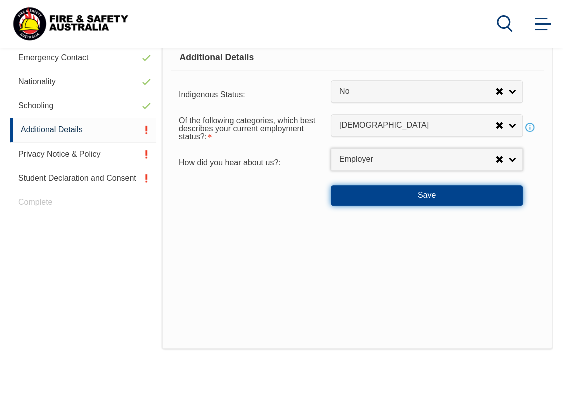
click at [431, 195] on button "Save" at bounding box center [427, 196] width 192 height 20
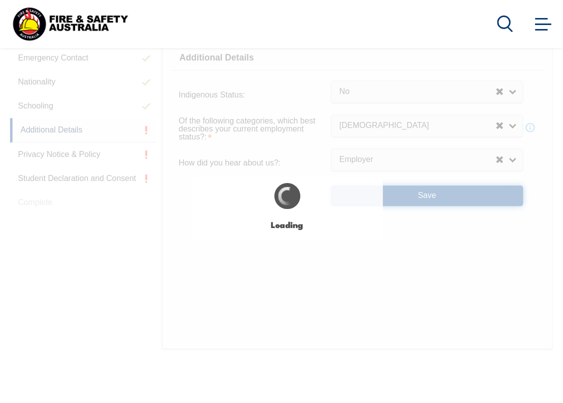
select select "false"
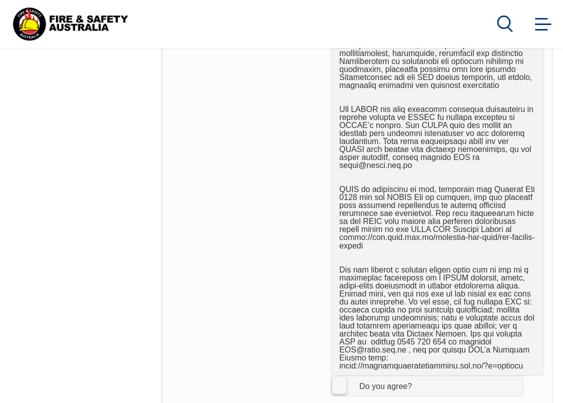
scroll to position [752, 0]
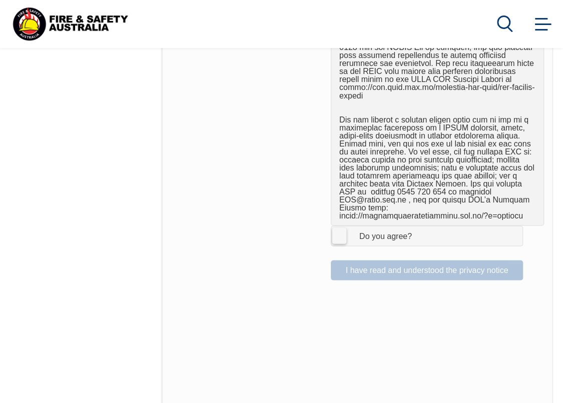
click at [339, 226] on label "I Agree Do you agree?" at bounding box center [427, 236] width 192 height 20
click at [420, 226] on input "I Agree Do you agree?" at bounding box center [428, 235] width 17 height 19
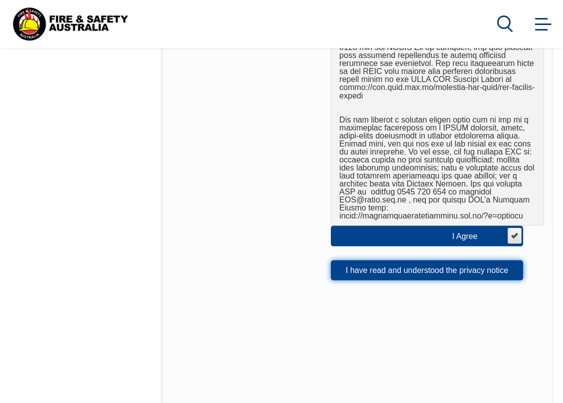
click at [433, 260] on button "I have read and understood the privacy notice" at bounding box center [427, 270] width 192 height 20
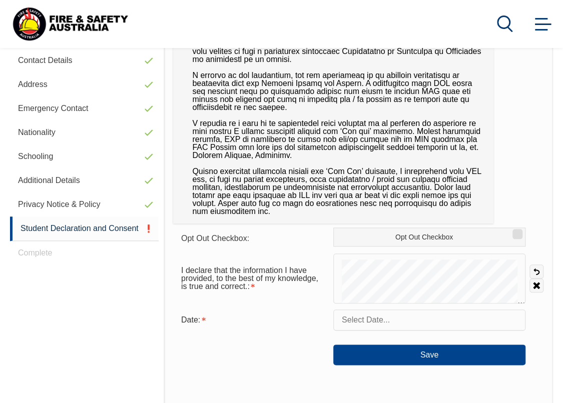
scroll to position [402, 0]
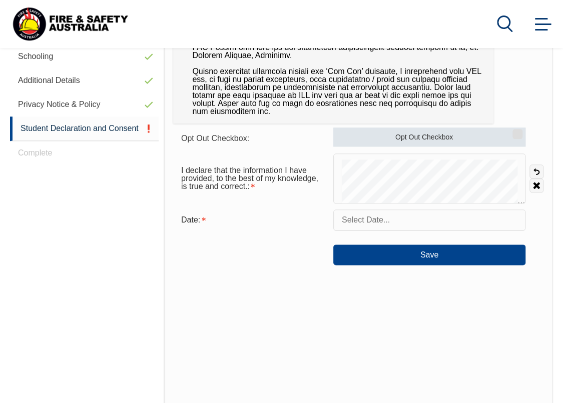
click at [442, 137] on label "Opt Out Checkbox" at bounding box center [429, 137] width 192 height 19
click at [513, 131] on input "Opt Out Checkbox" at bounding box center [516, 130] width 6 height 1
click at [442, 137] on label "Opt Out Checkbox" at bounding box center [429, 137] width 192 height 19
click at [513, 131] on input "Opt Out Checkbox" at bounding box center [516, 130] width 6 height 1
checkbox input "false"
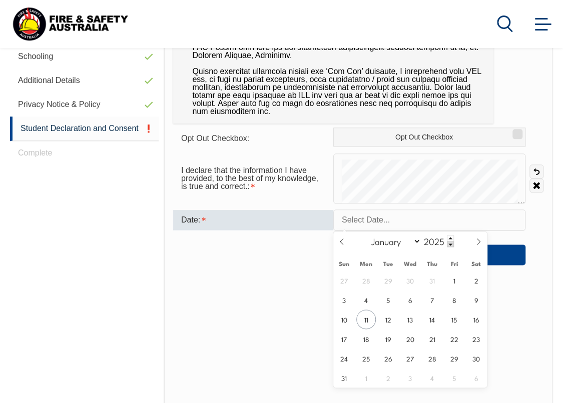
click at [385, 222] on input "text" at bounding box center [429, 220] width 192 height 21
click at [366, 320] on span "11" at bounding box center [366, 320] width 20 height 20
type input "August 11, 2025"
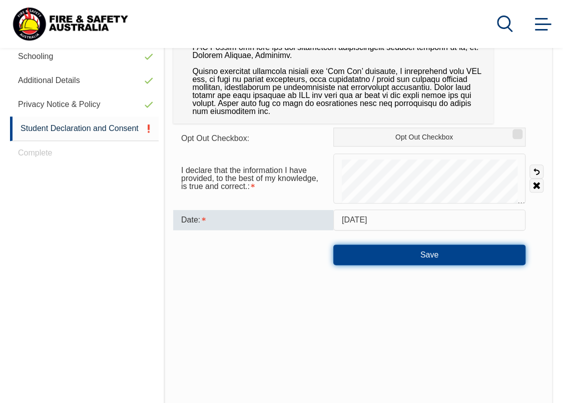
click at [423, 254] on button "Save" at bounding box center [429, 255] width 192 height 20
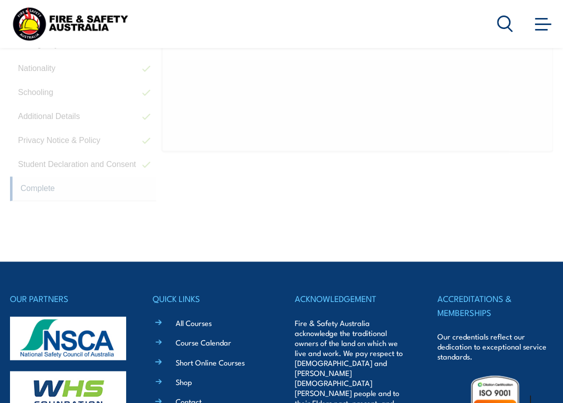
scroll to position [253, 0]
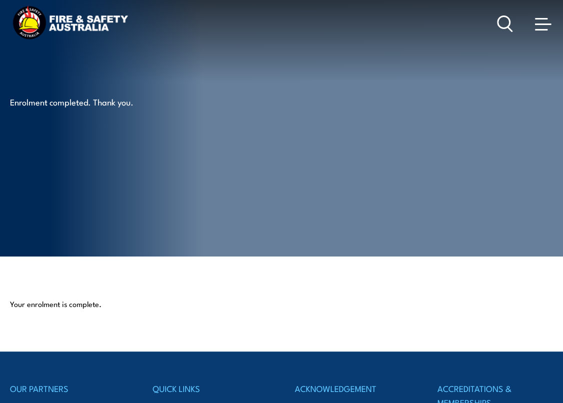
click at [545, 26] on span at bounding box center [543, 23] width 16 height 11
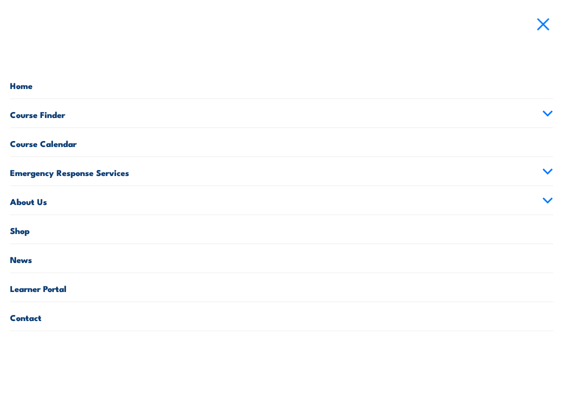
click at [37, 283] on link "Learner Portal" at bounding box center [281, 287] width 543 height 29
